Goal: Information Seeking & Learning: Learn about a topic

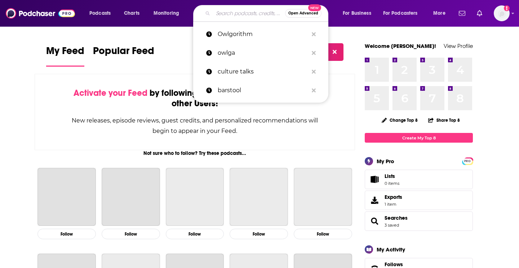
type input "o"
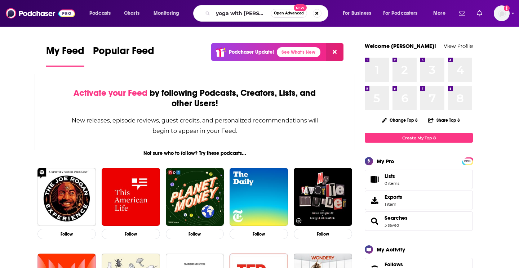
type input "yoga with [PERSON_NAME]"
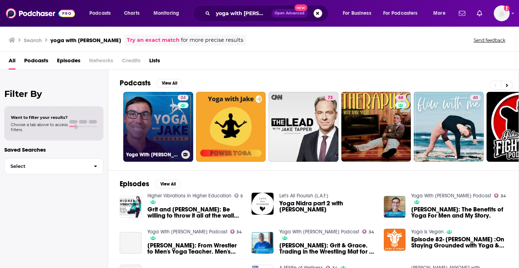
click at [171, 127] on link "34 Yoga With [PERSON_NAME] Podcast" at bounding box center [158, 127] width 70 height 70
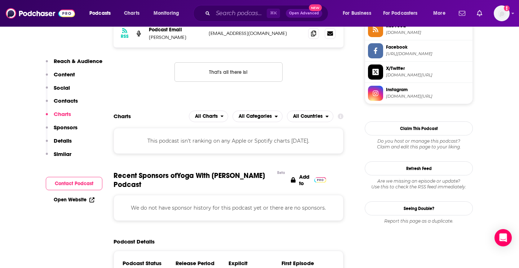
scroll to position [507, 0]
